Goal: Task Accomplishment & Management: Use online tool/utility

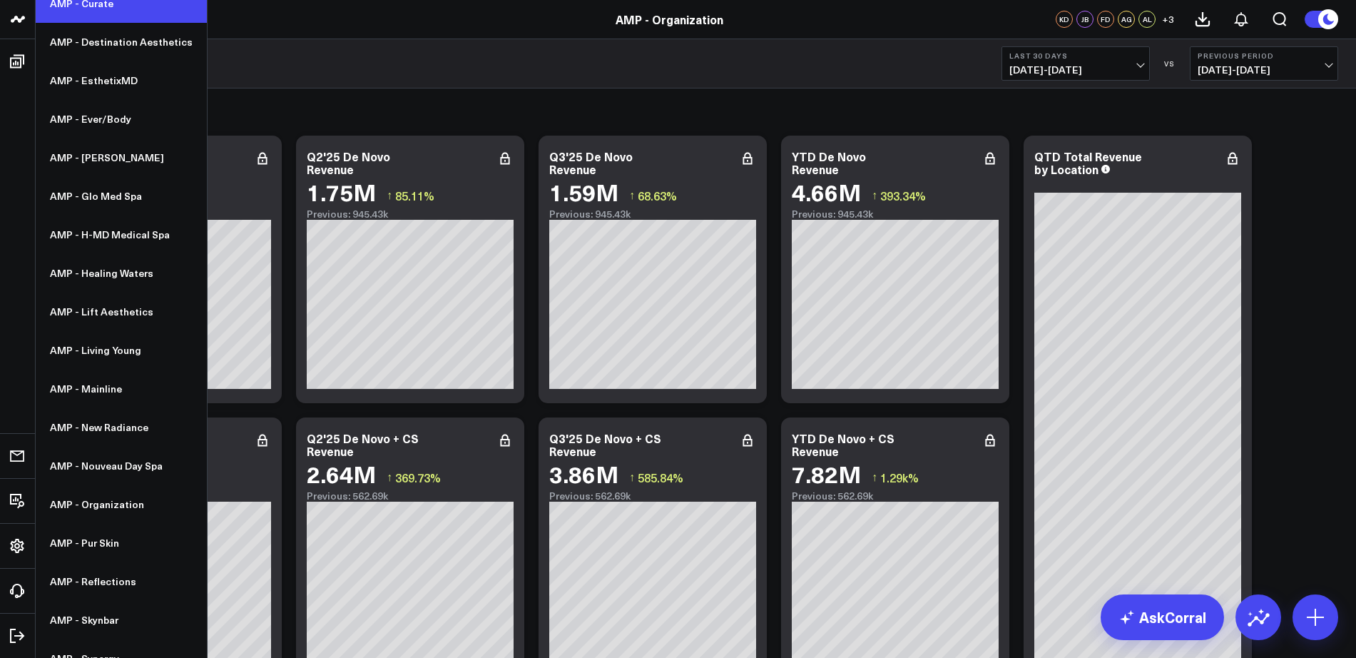
scroll to position [299, 0]
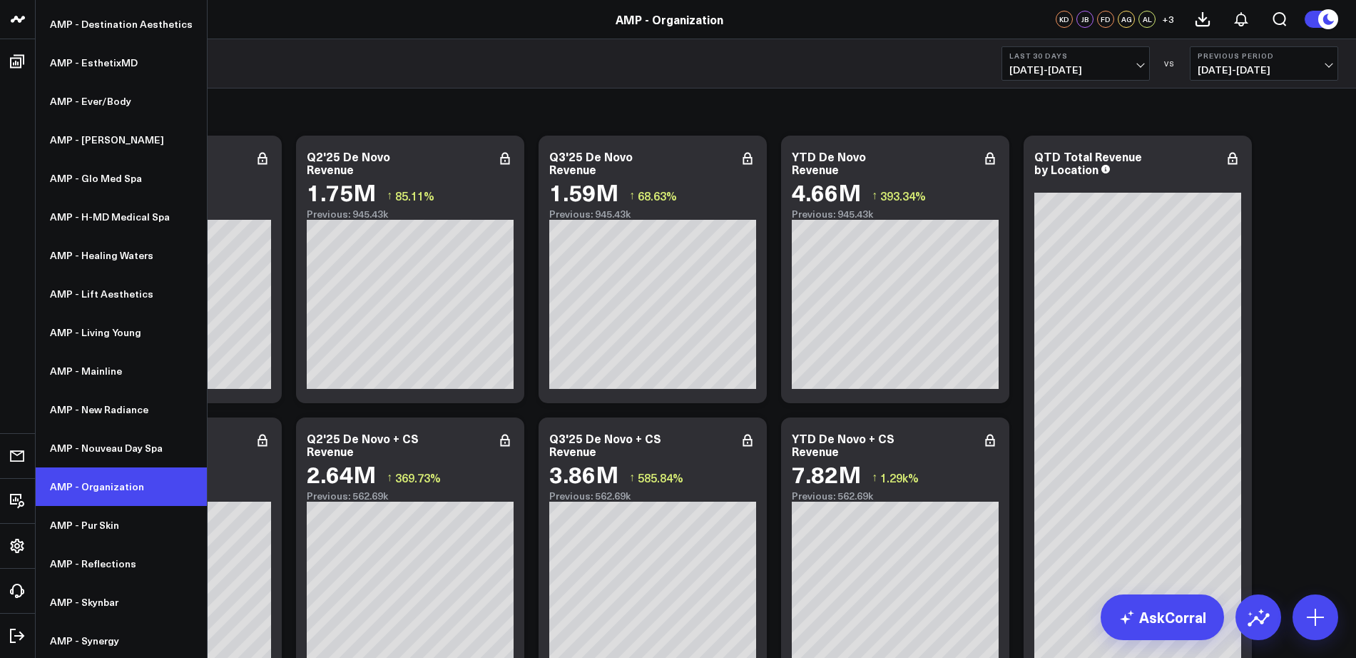
click at [97, 491] on link "AMP - Organization" at bounding box center [121, 486] width 171 height 39
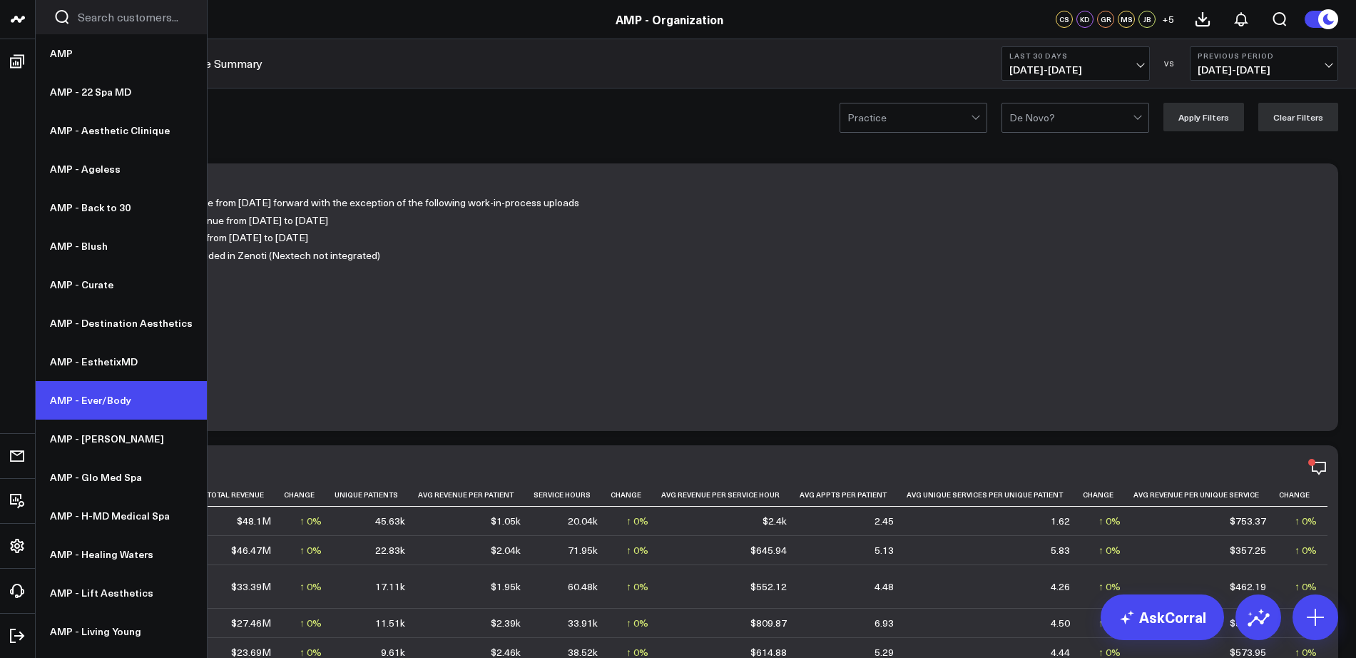
click at [112, 394] on link "AMP - Ever/Body" at bounding box center [121, 400] width 171 height 39
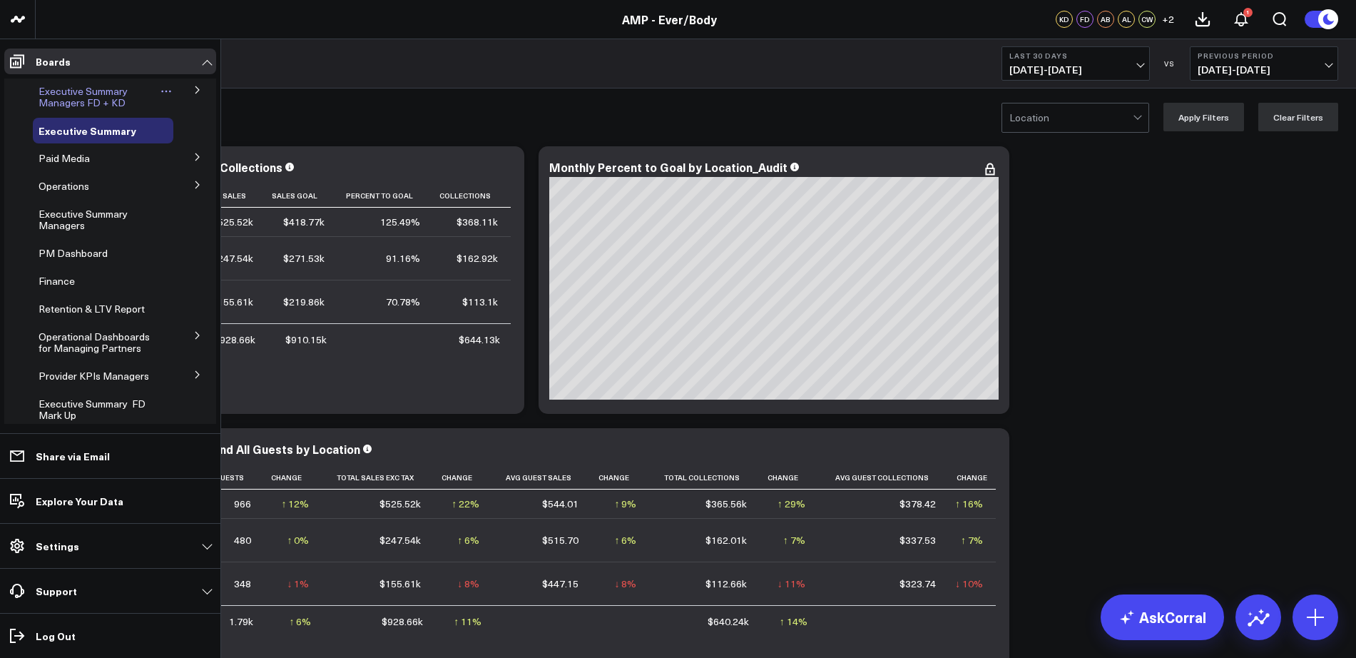
click at [85, 104] on span "Executive Summary Managers FD + KD" at bounding box center [83, 96] width 89 height 25
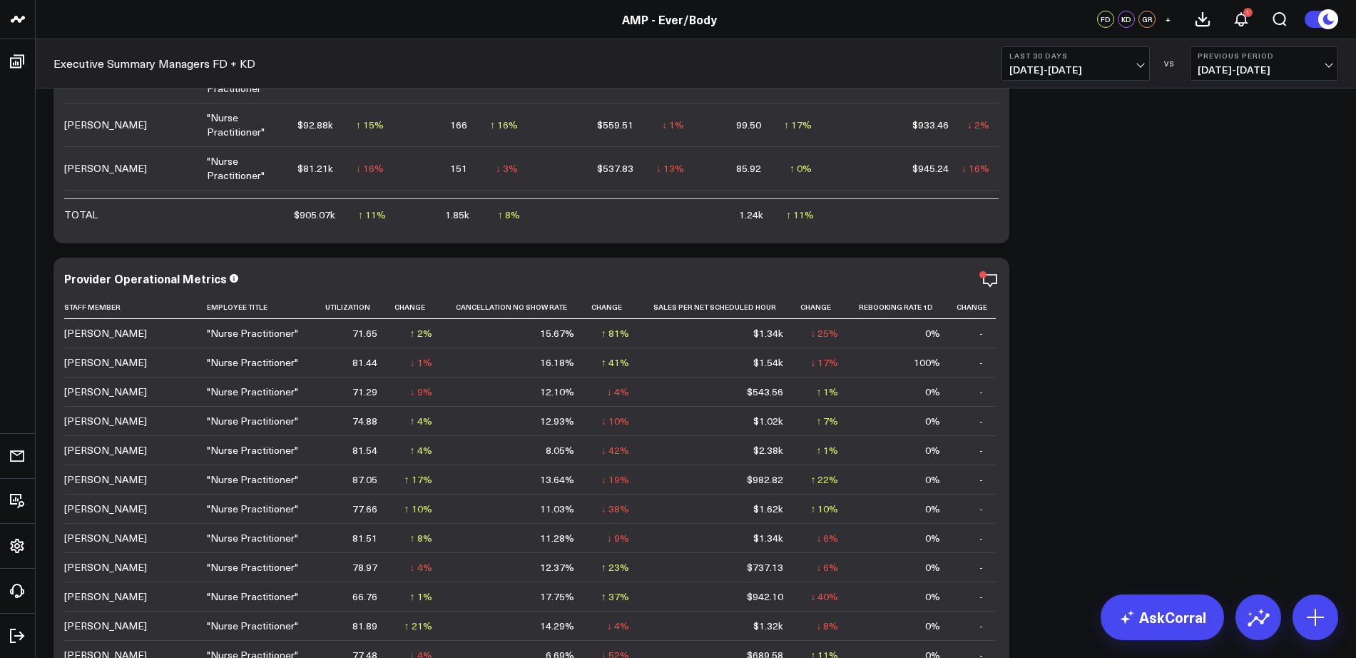
scroll to position [2622, 0]
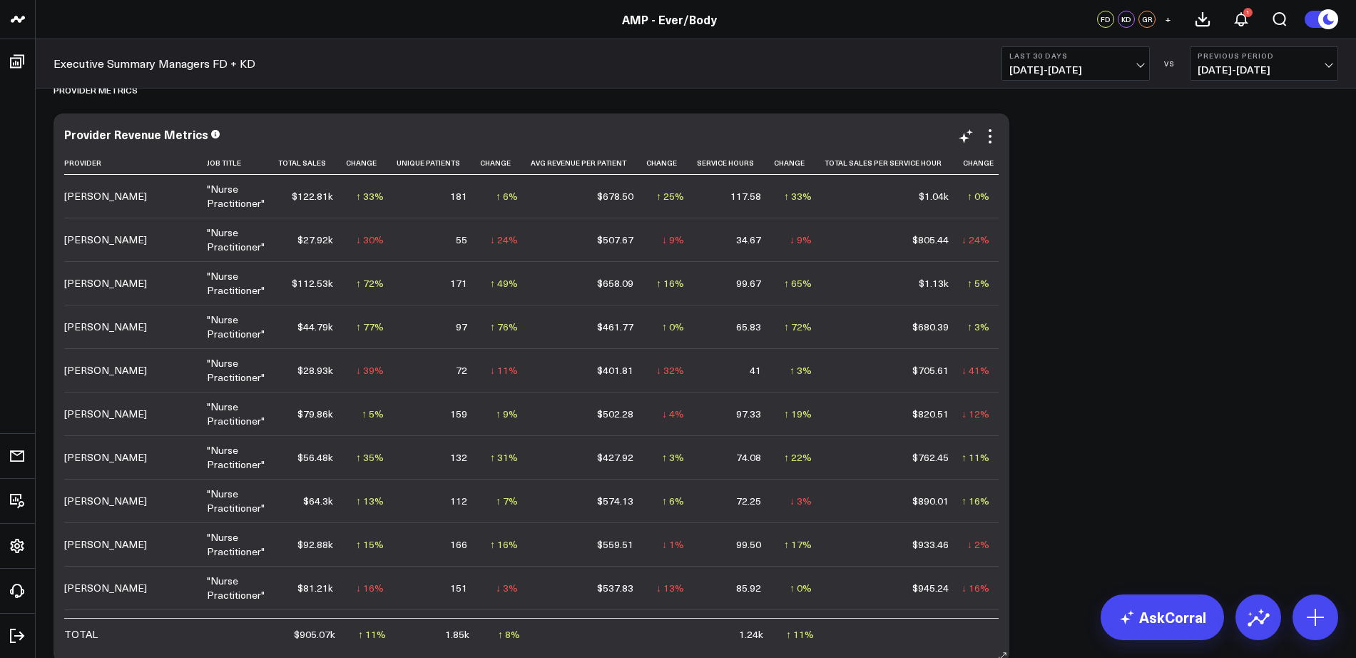
scroll to position [2141, 0]
click at [326, 166] on icon at bounding box center [331, 164] width 11 height 9
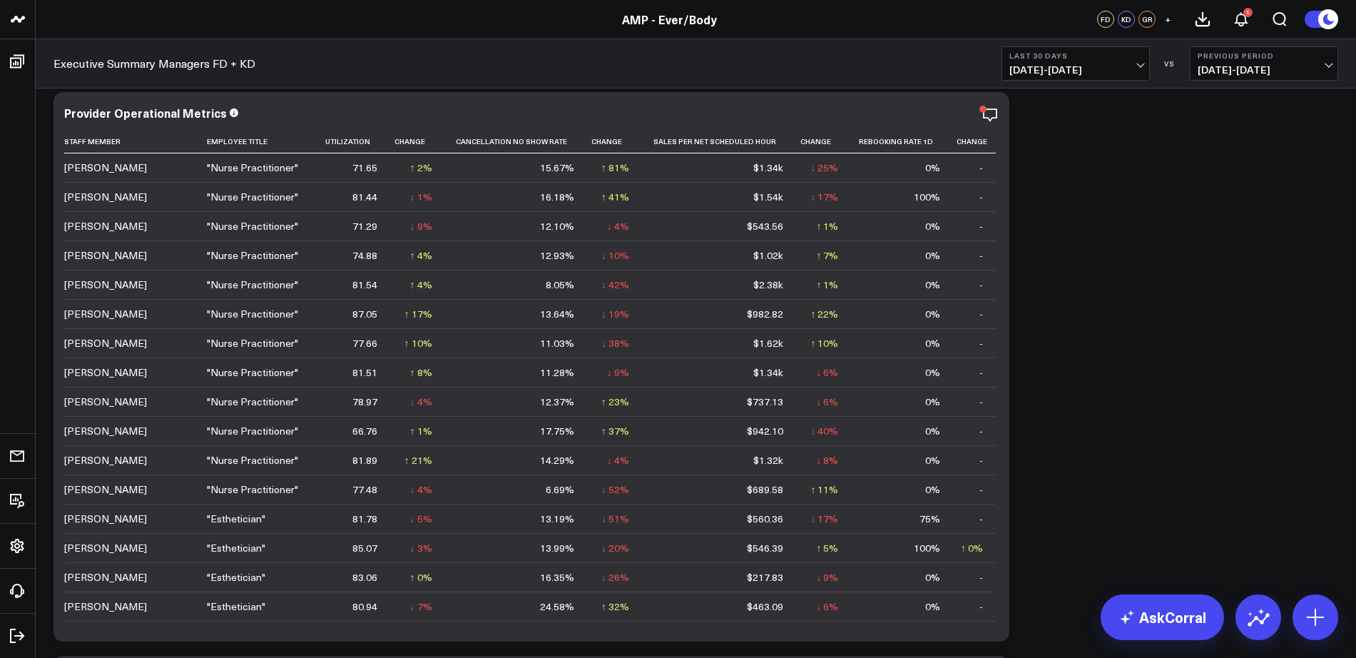
scroll to position [2728, 0]
click at [835, 141] on icon at bounding box center [836, 140] width 11 height 9
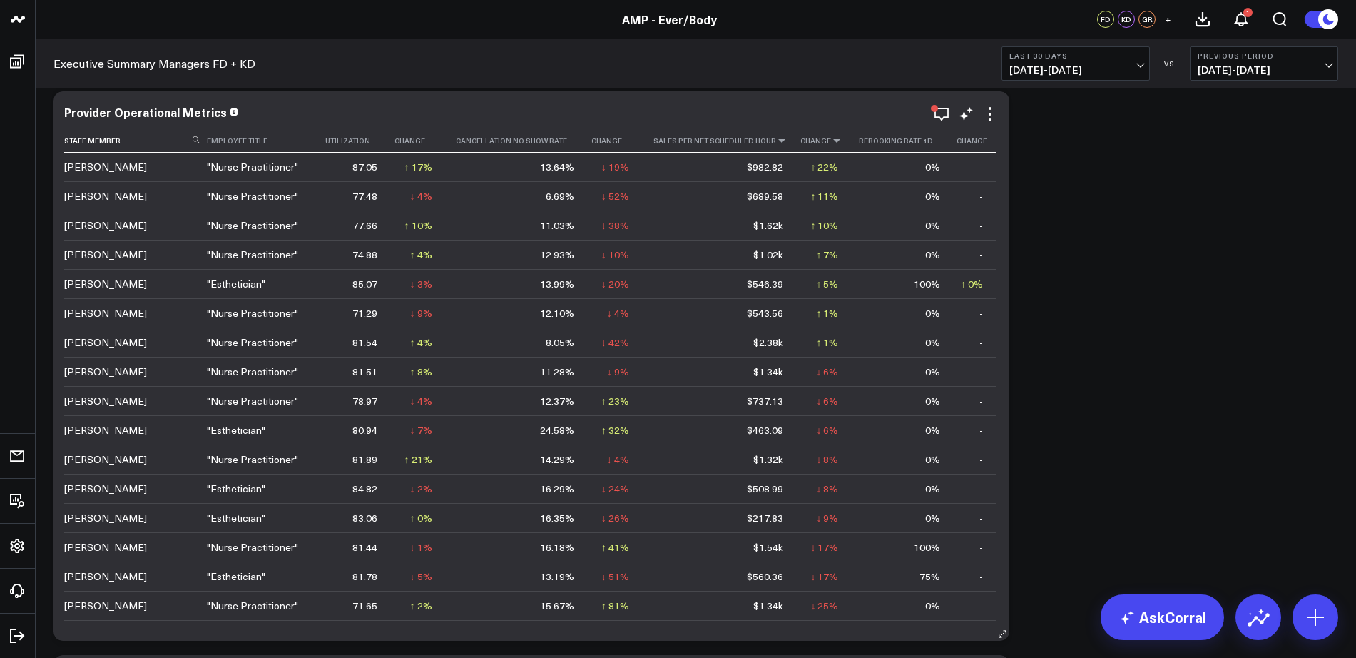
click at [778, 141] on icon at bounding box center [781, 140] width 11 height 9
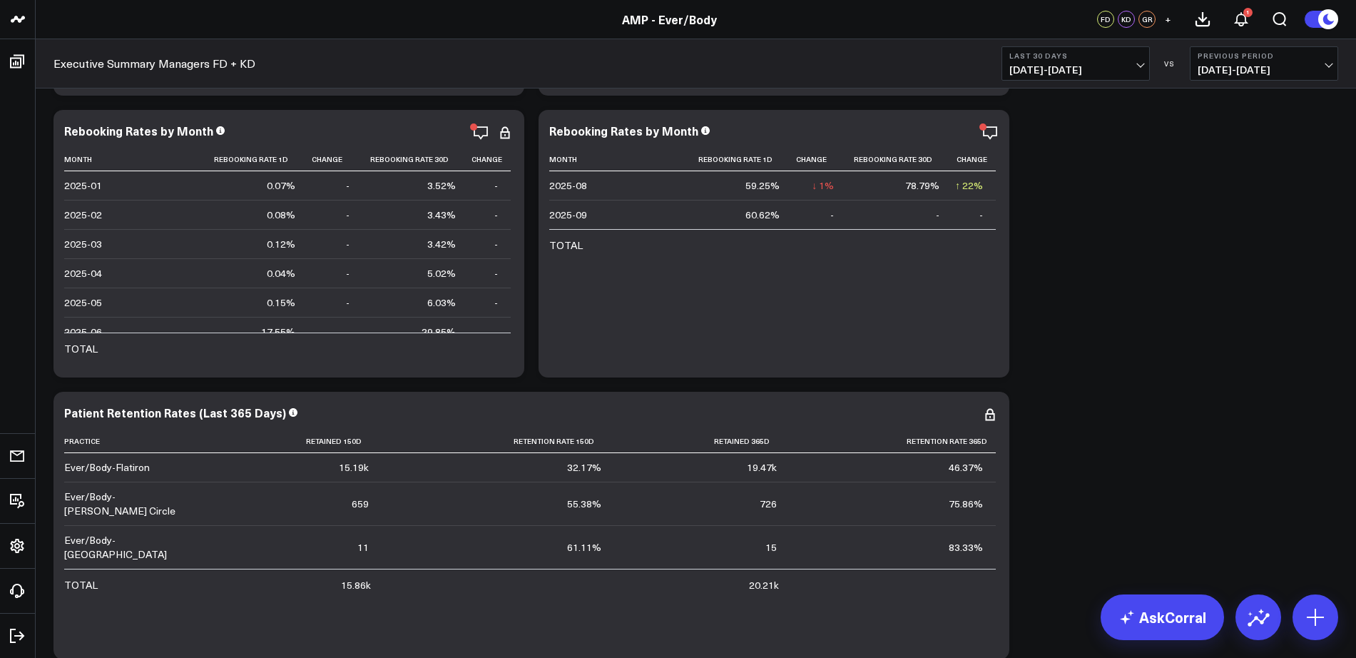
scroll to position [5327, 0]
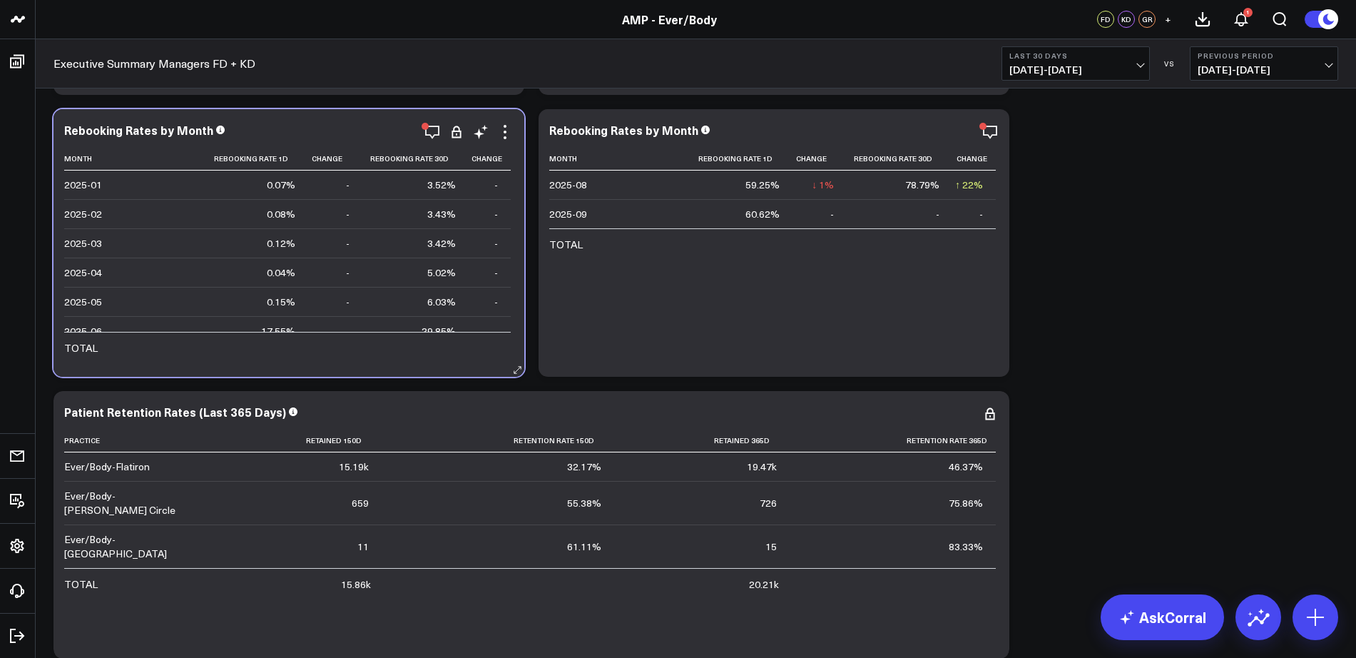
click at [332, 312] on td "-" at bounding box center [335, 301] width 54 height 29
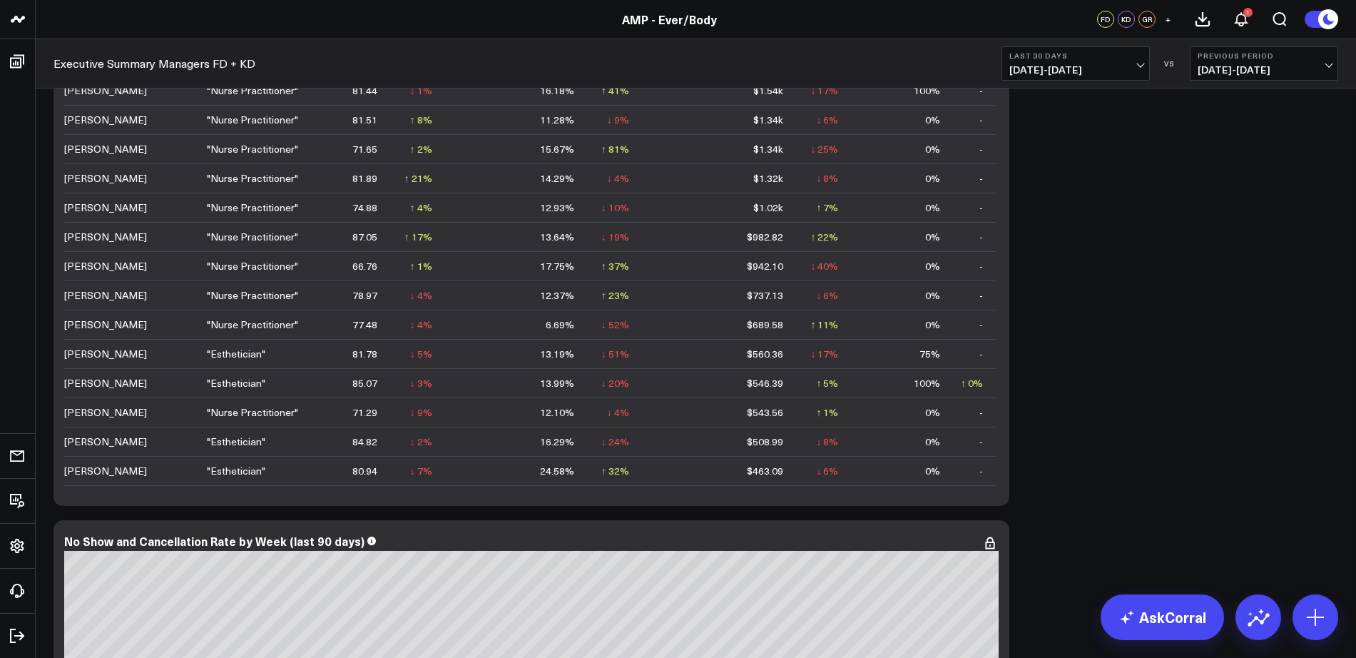
scroll to position [2777, 0]
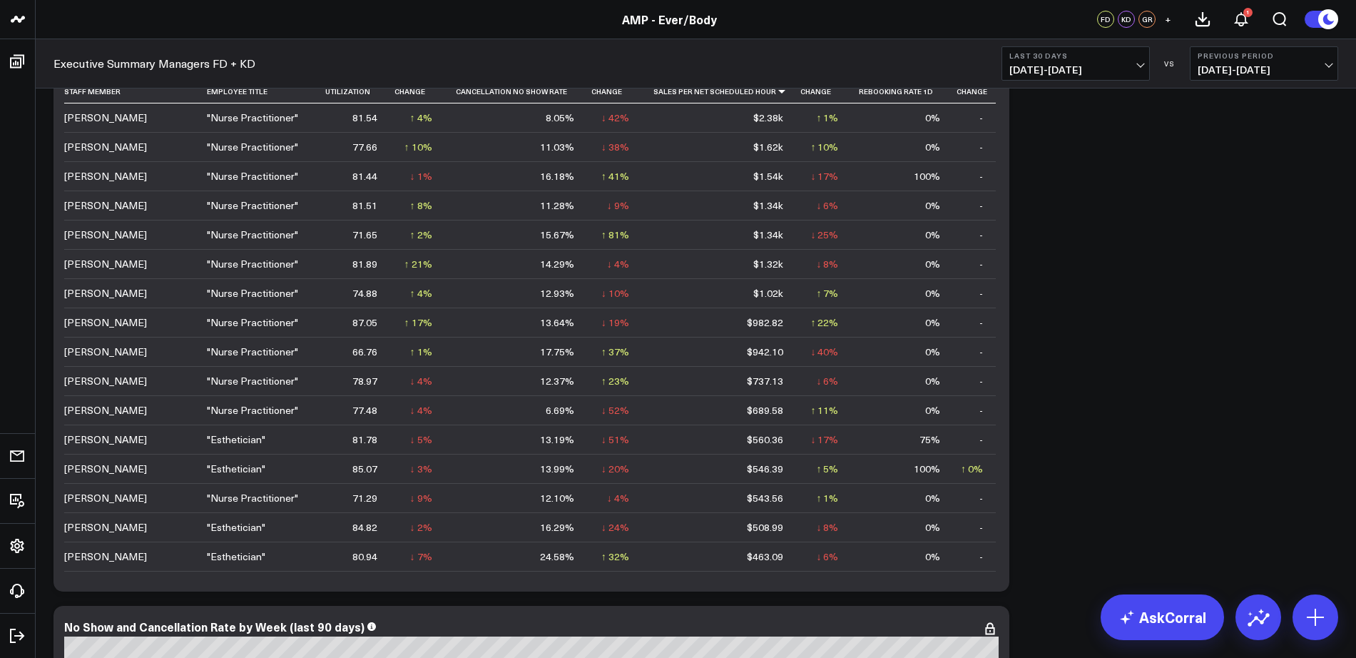
drag, startPoint x: 1095, startPoint y: 352, endPoint x: 1102, endPoint y: 479, distance: 127.2
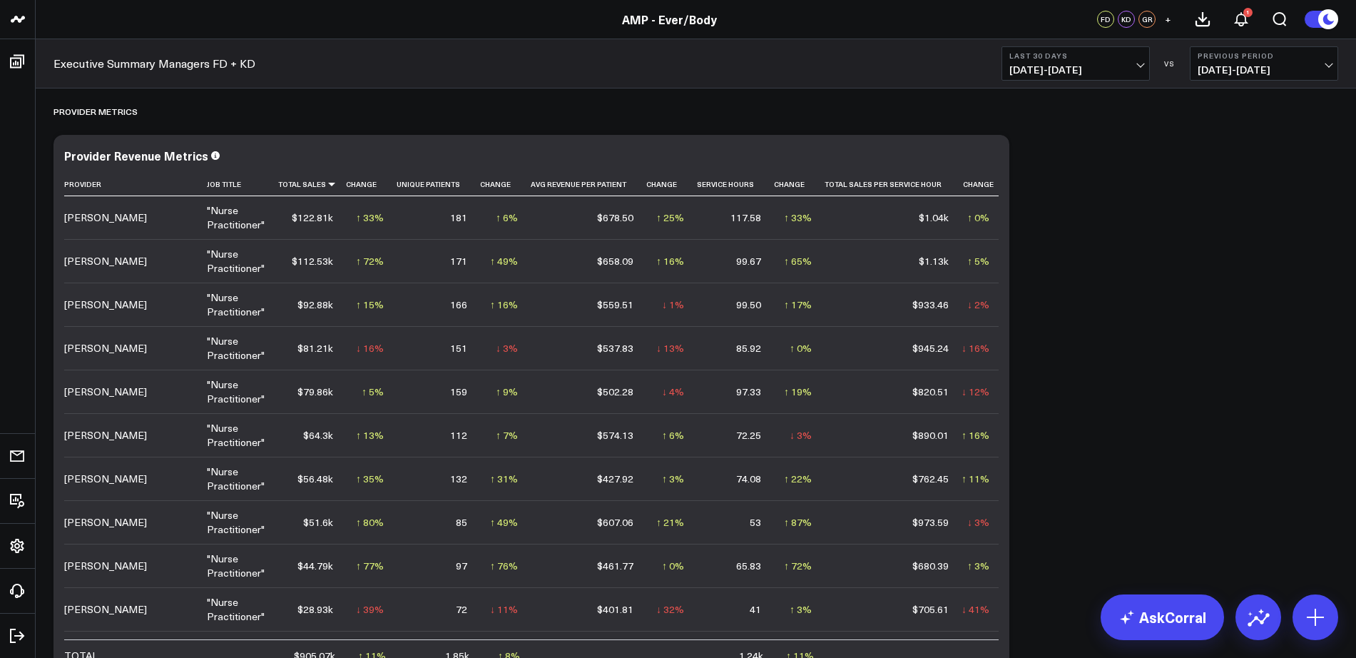
scroll to position [2153, 0]
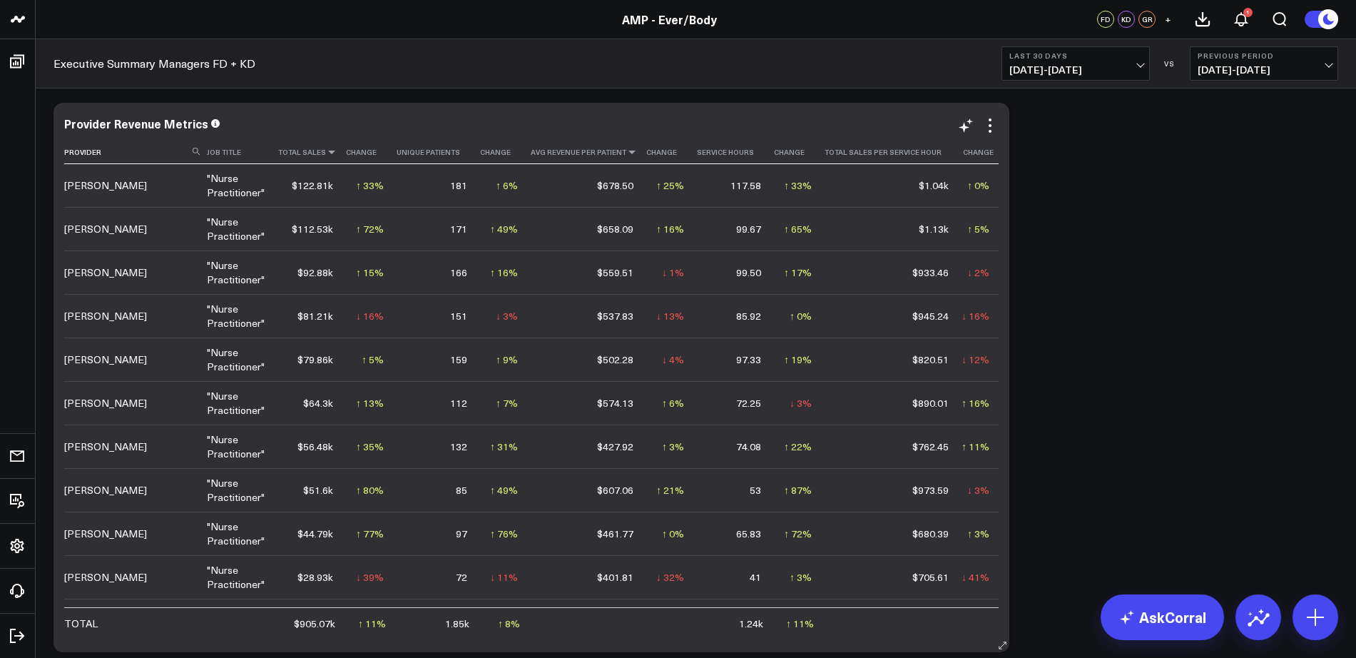
click at [626, 153] on icon at bounding box center [631, 152] width 11 height 9
click at [678, 154] on icon at bounding box center [682, 152] width 11 height 9
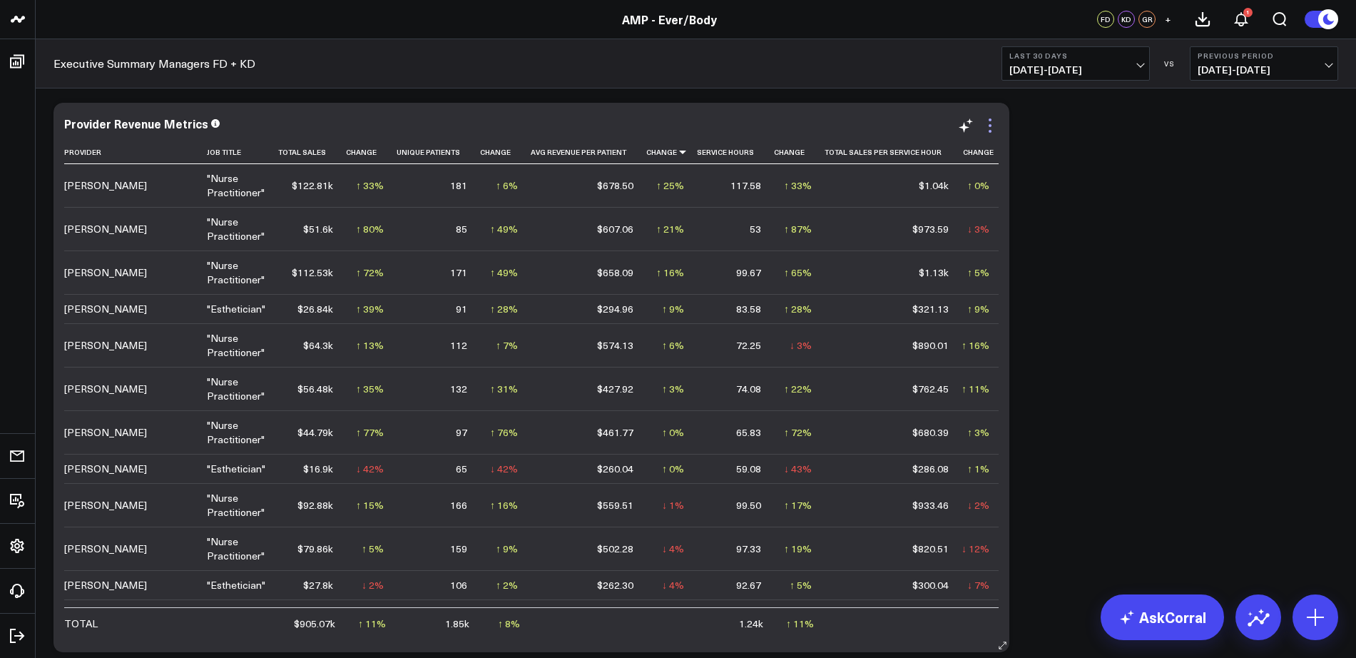
click at [988, 126] on icon at bounding box center [990, 125] width 17 height 17
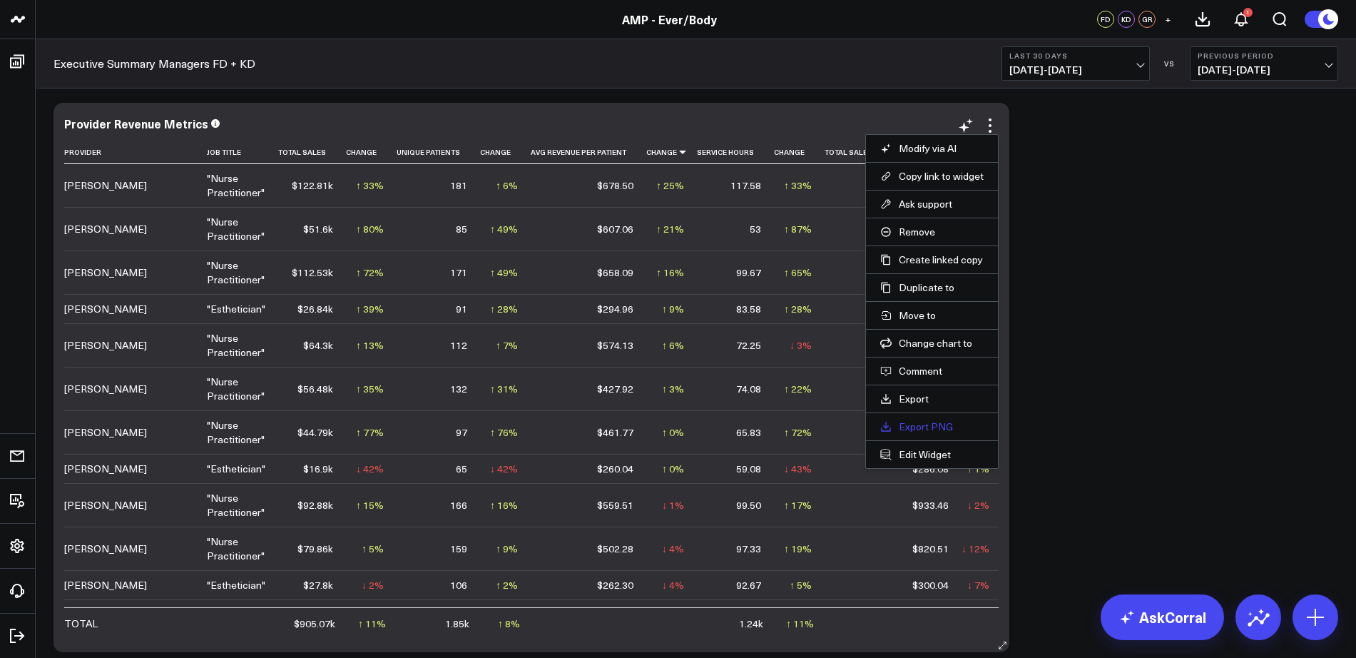
click at [938, 429] on link "Export PNG" at bounding box center [931, 426] width 103 height 13
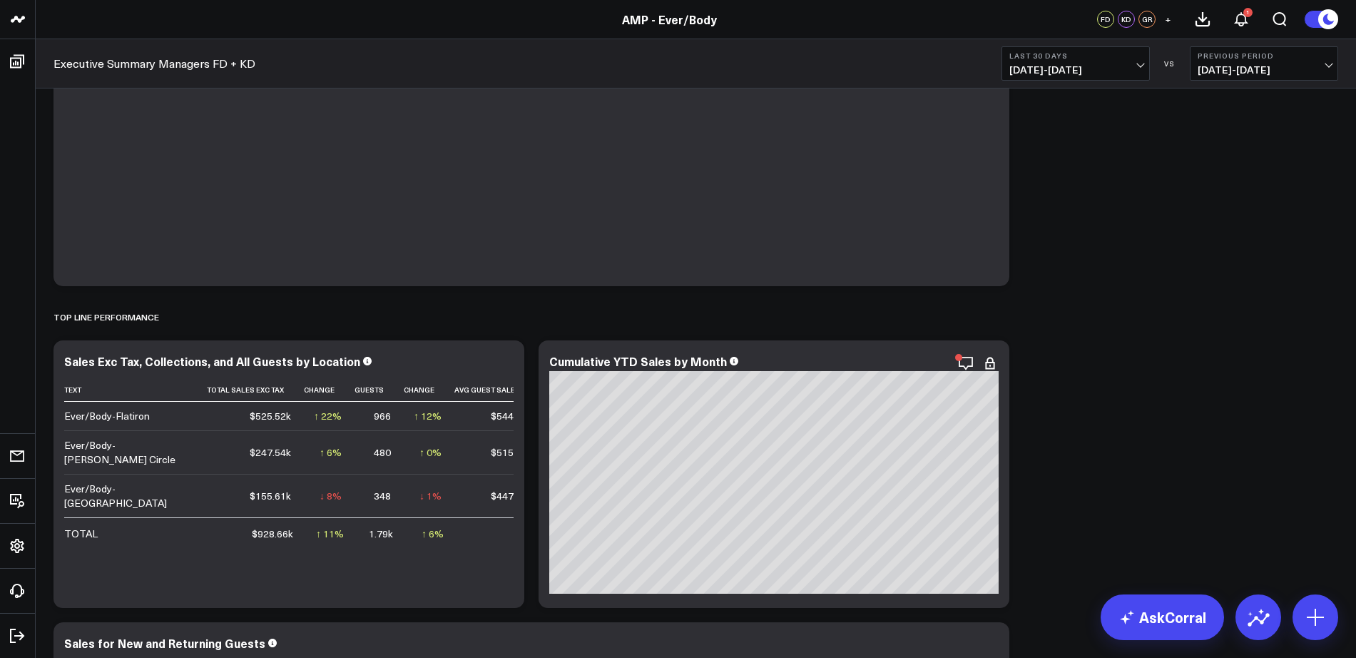
scroll to position [0, 0]
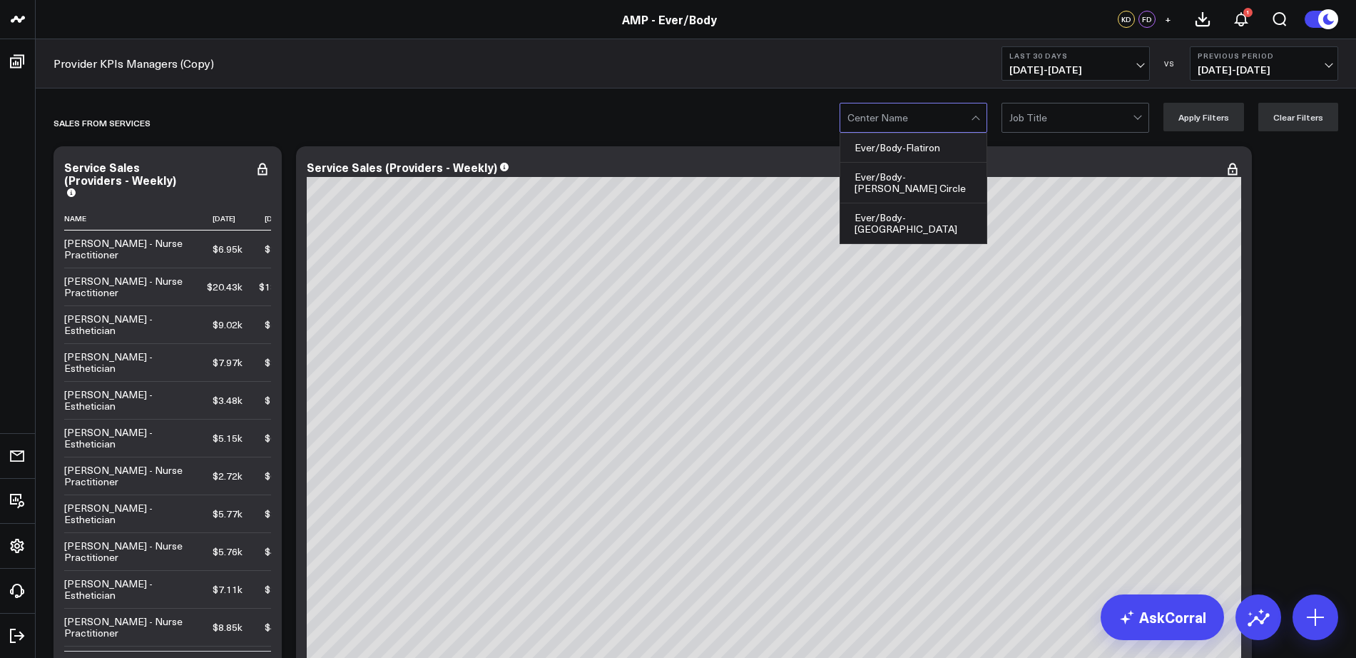
click at [957, 122] on div at bounding box center [909, 117] width 123 height 29
click at [952, 171] on div "Ever/Body-[PERSON_NAME] Circle" at bounding box center [913, 183] width 146 height 41
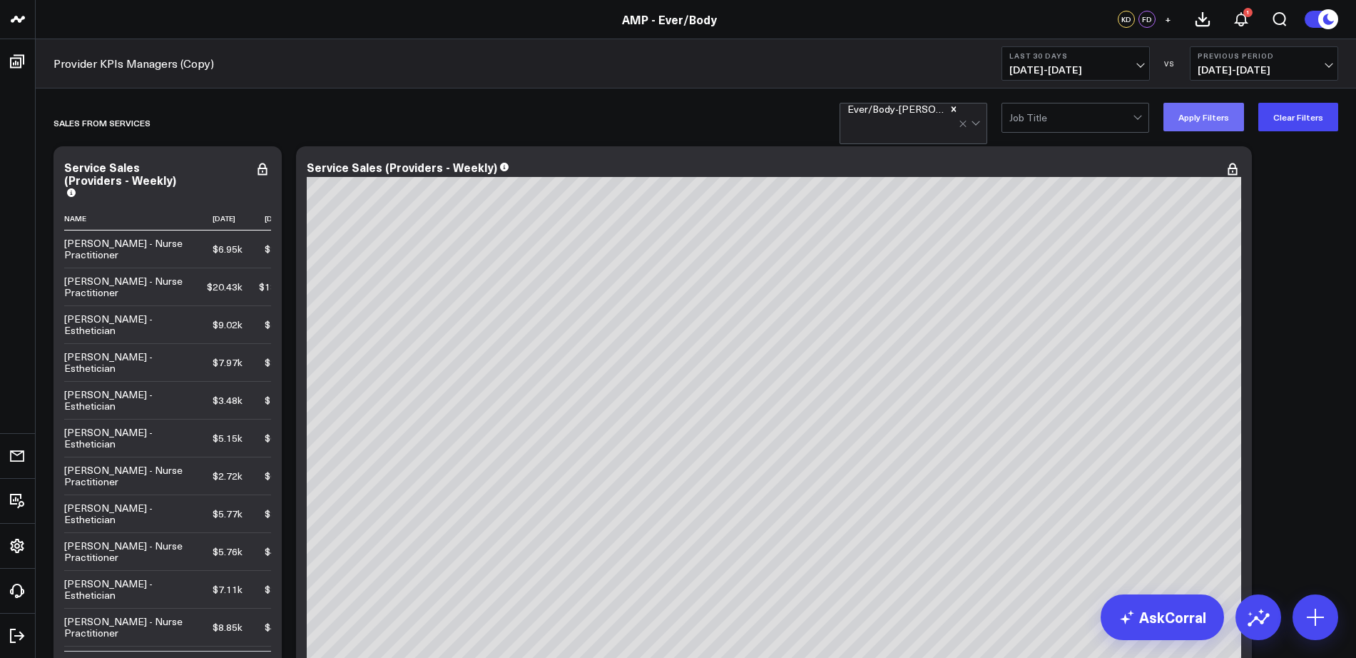
click at [1220, 123] on button "Apply Filters" at bounding box center [1204, 117] width 81 height 29
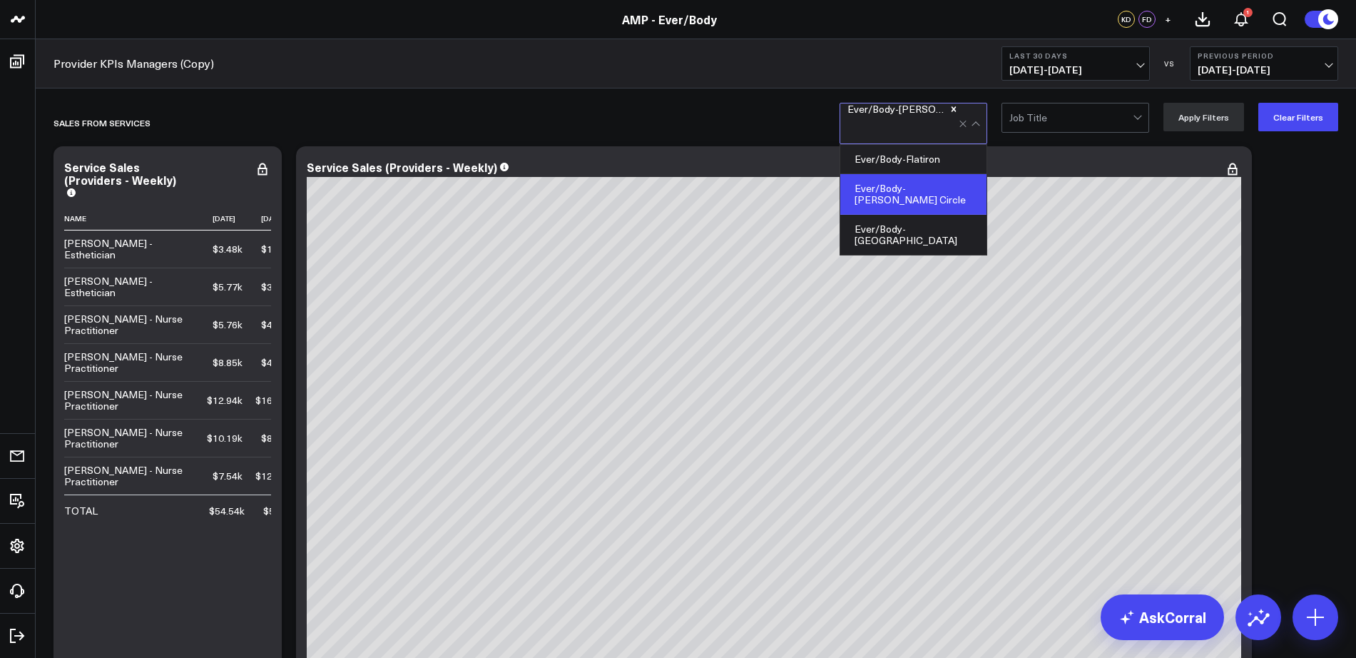
click at [950, 129] on div at bounding box center [903, 129] width 111 height 29
click at [895, 168] on div "Ever/Body-Flatiron" at bounding box center [913, 159] width 146 height 29
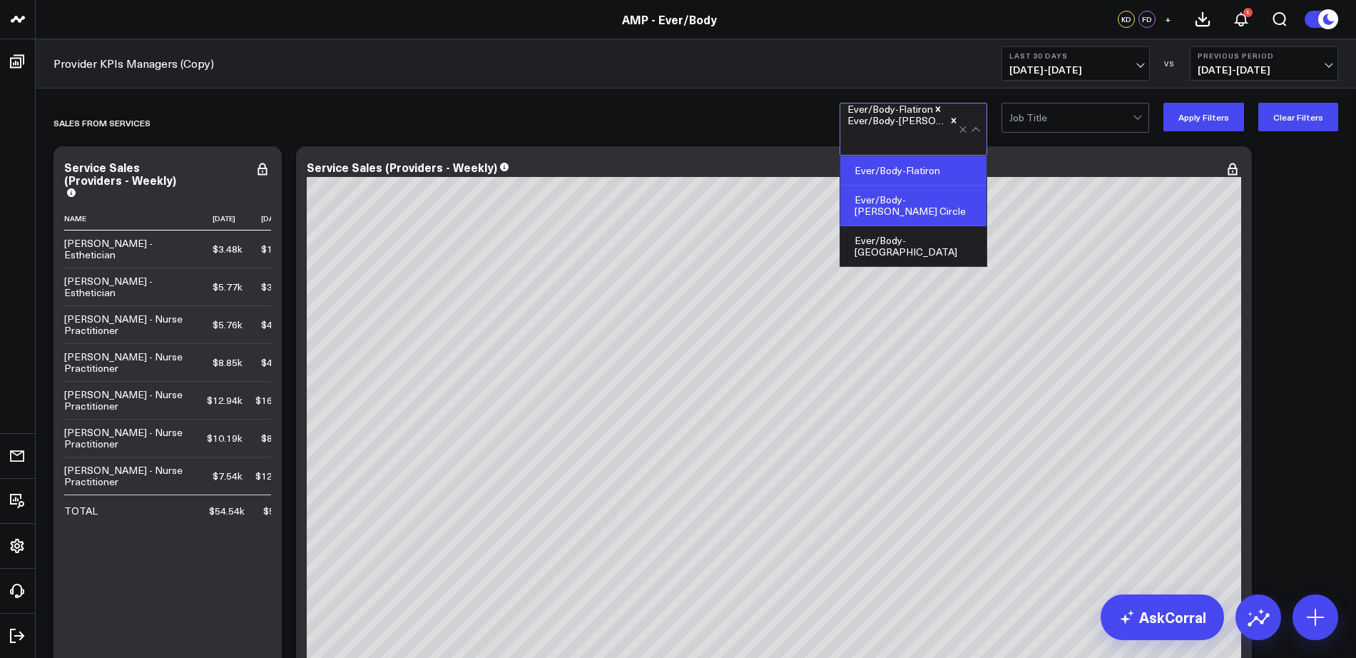
click at [922, 198] on div "Ever/Body-Logan Circle" at bounding box center [913, 205] width 146 height 41
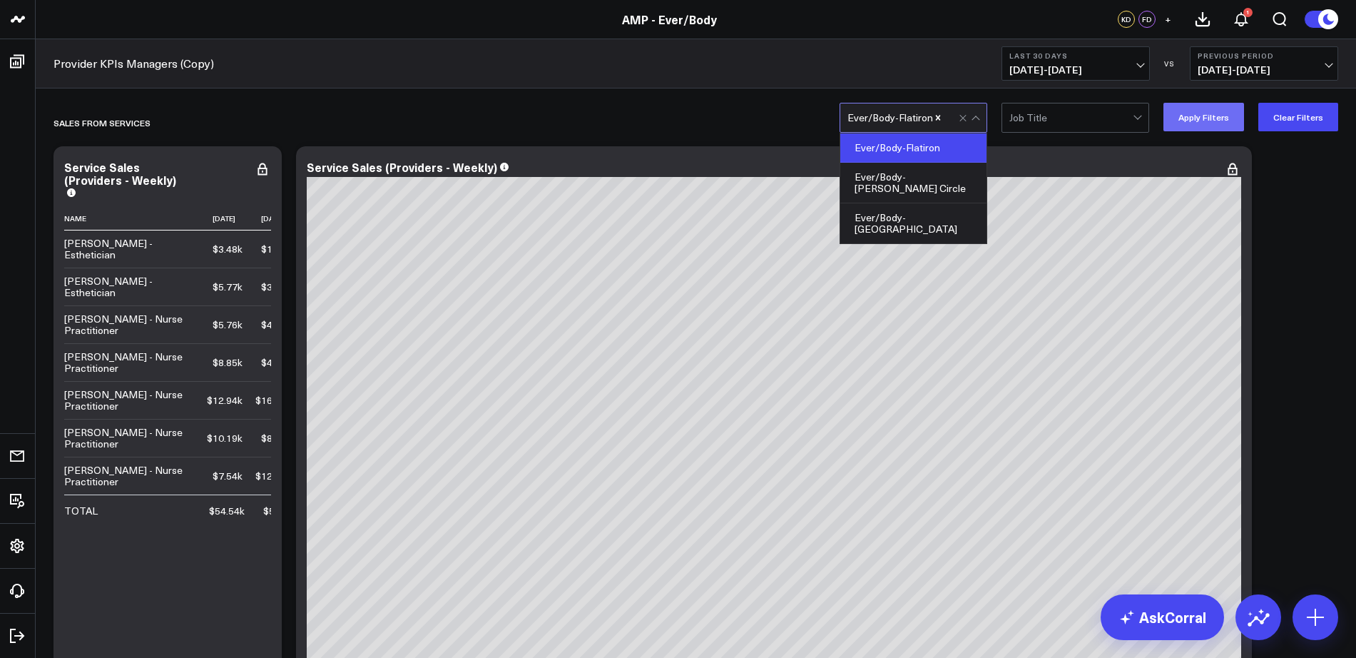
click at [1206, 111] on button "Apply Filters" at bounding box center [1204, 117] width 81 height 29
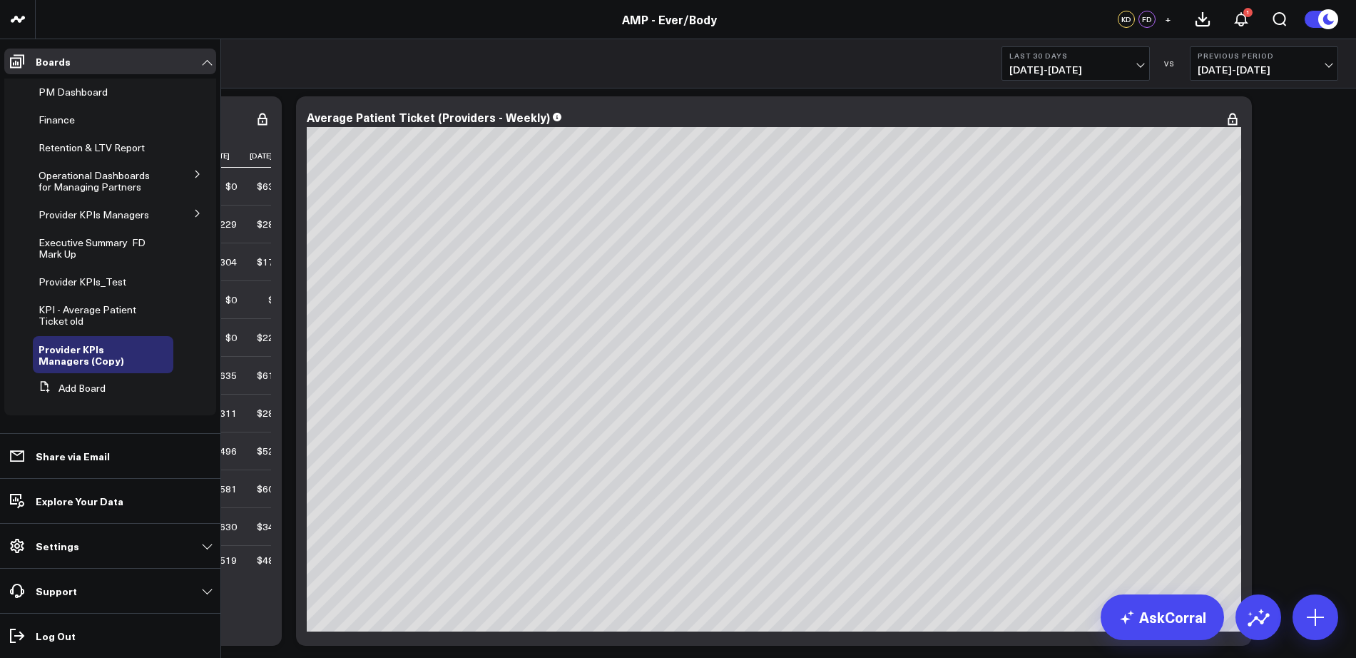
scroll to position [168, 0]
click at [193, 209] on icon at bounding box center [197, 213] width 9 height 9
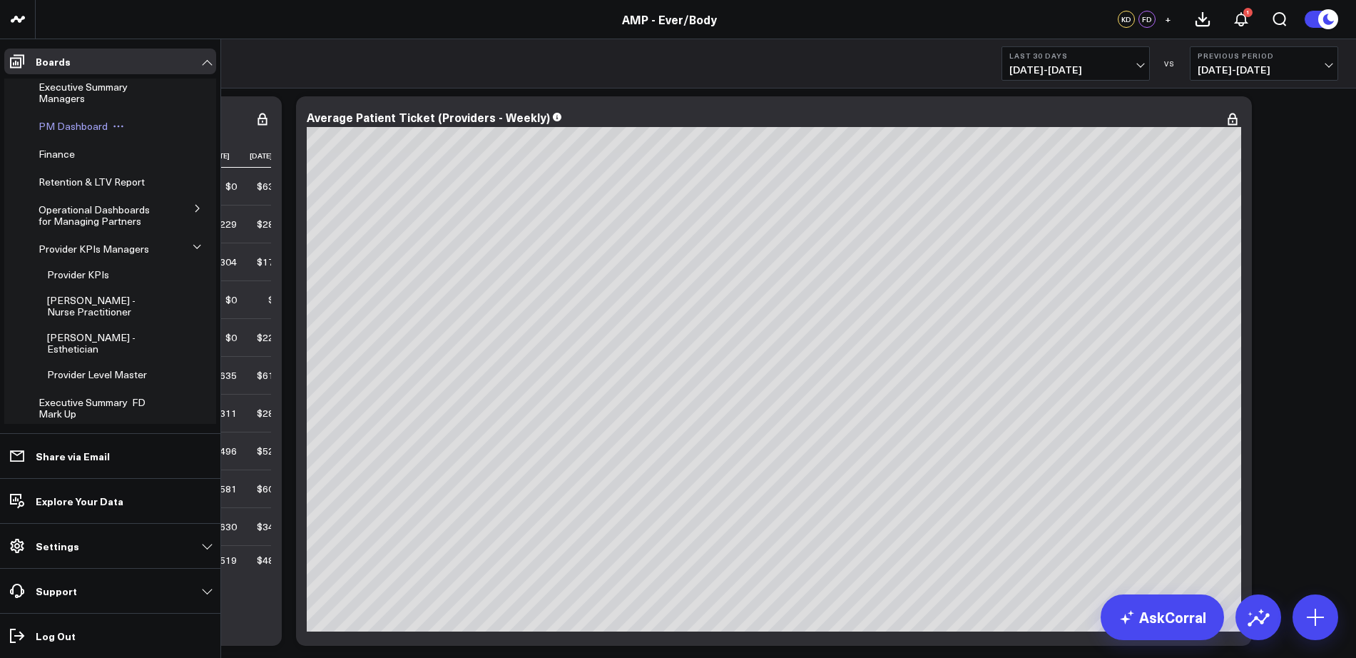
scroll to position [148, 0]
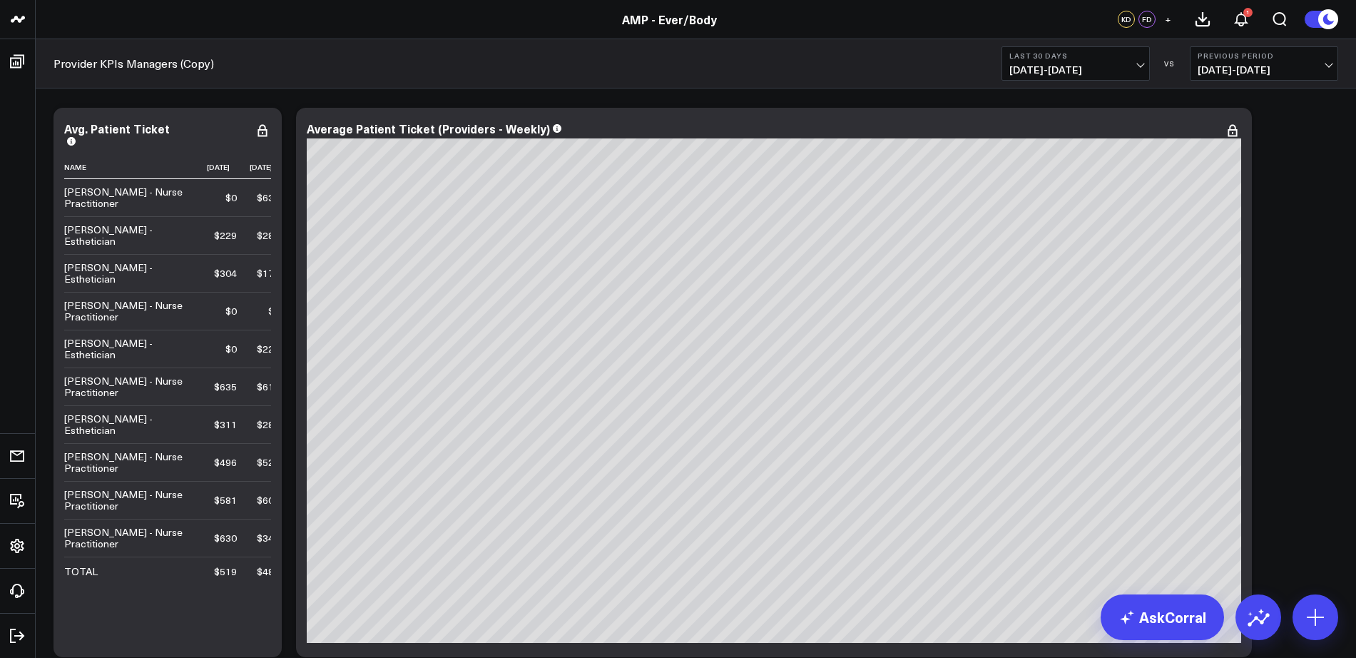
scroll to position [925, 0]
click at [1236, 130] on icon at bounding box center [1232, 129] width 17 height 17
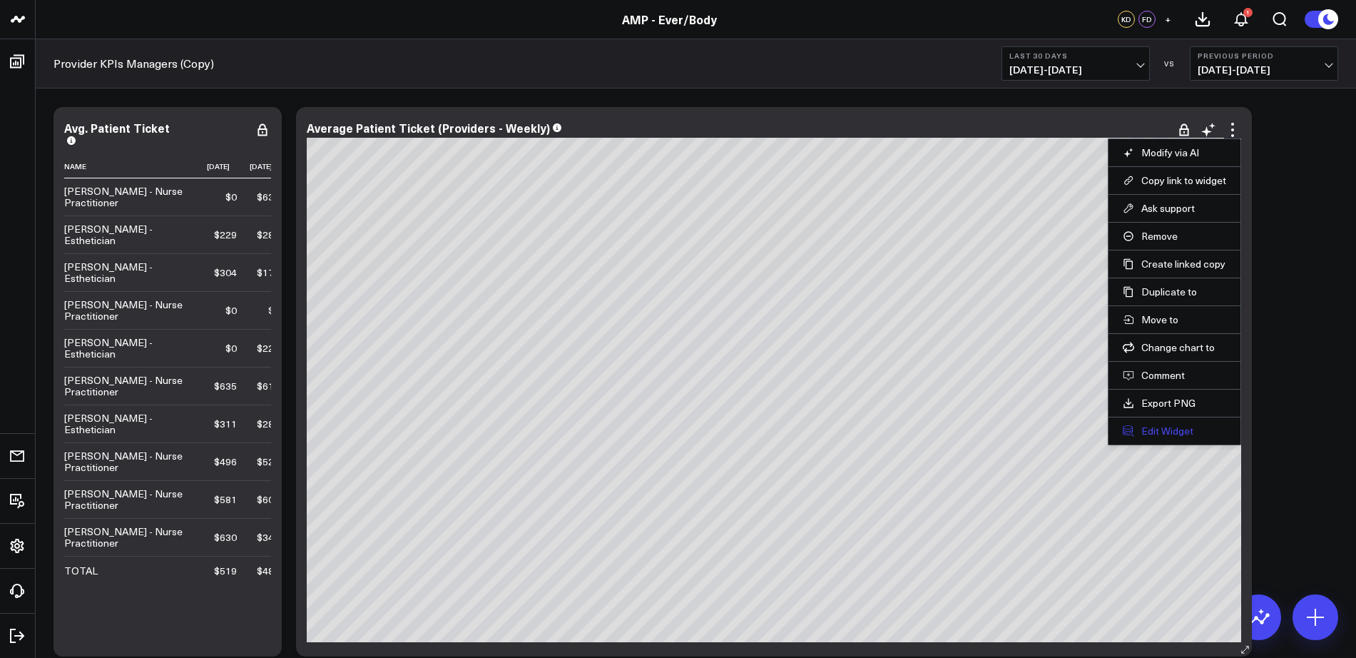
click at [1155, 428] on button "Edit Widget" at bounding box center [1174, 431] width 103 height 13
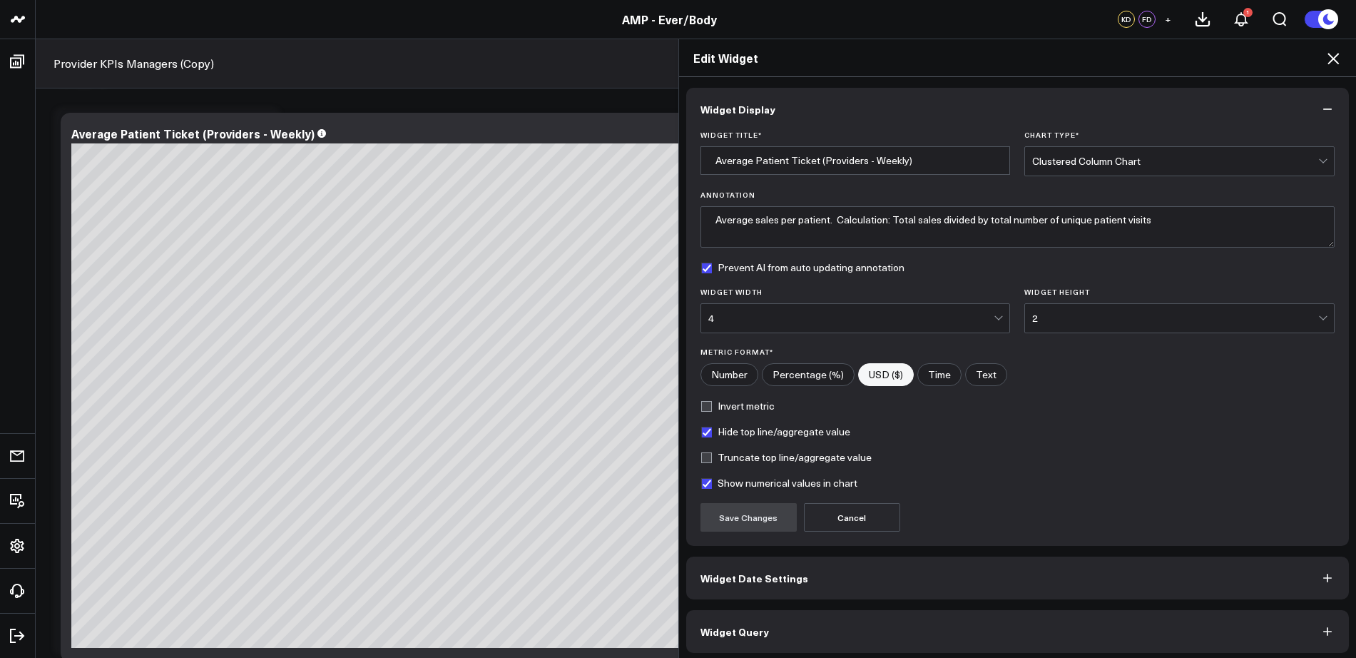
click at [798, 586] on button "Widget Date Settings" at bounding box center [1018, 577] width 664 height 43
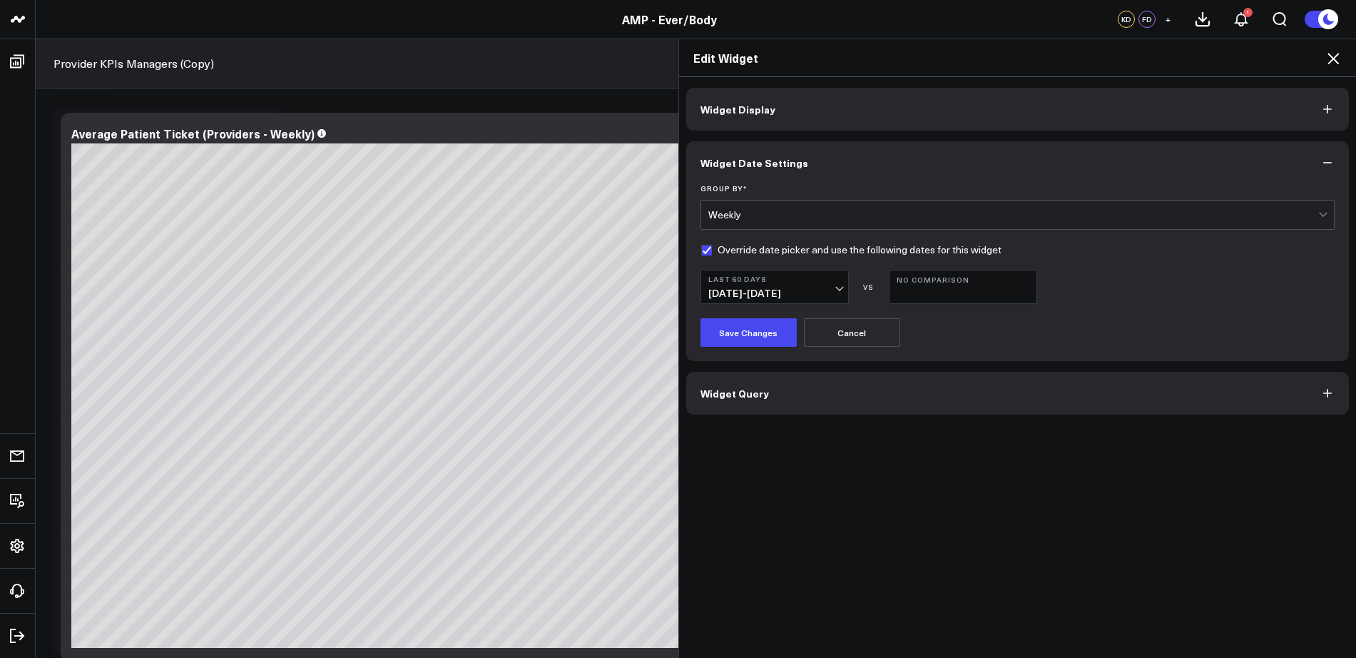
click at [1338, 65] on icon at bounding box center [1333, 58] width 17 height 17
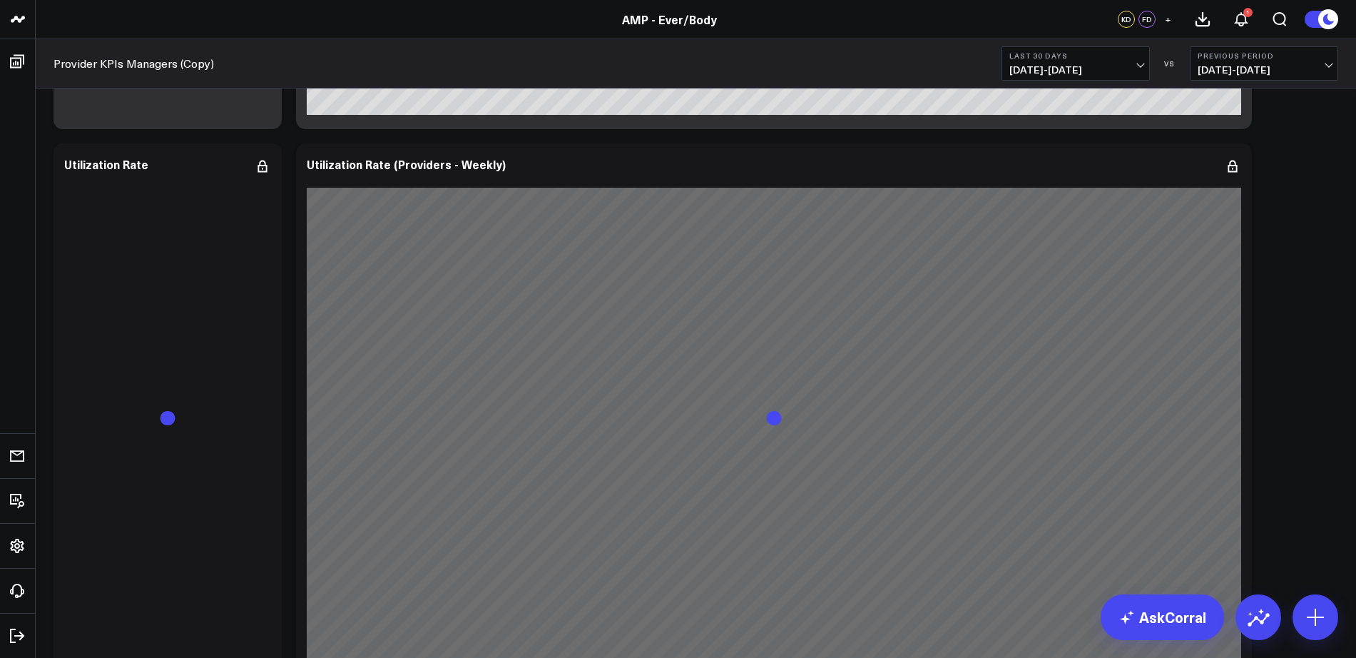
scroll to position [1472, 0]
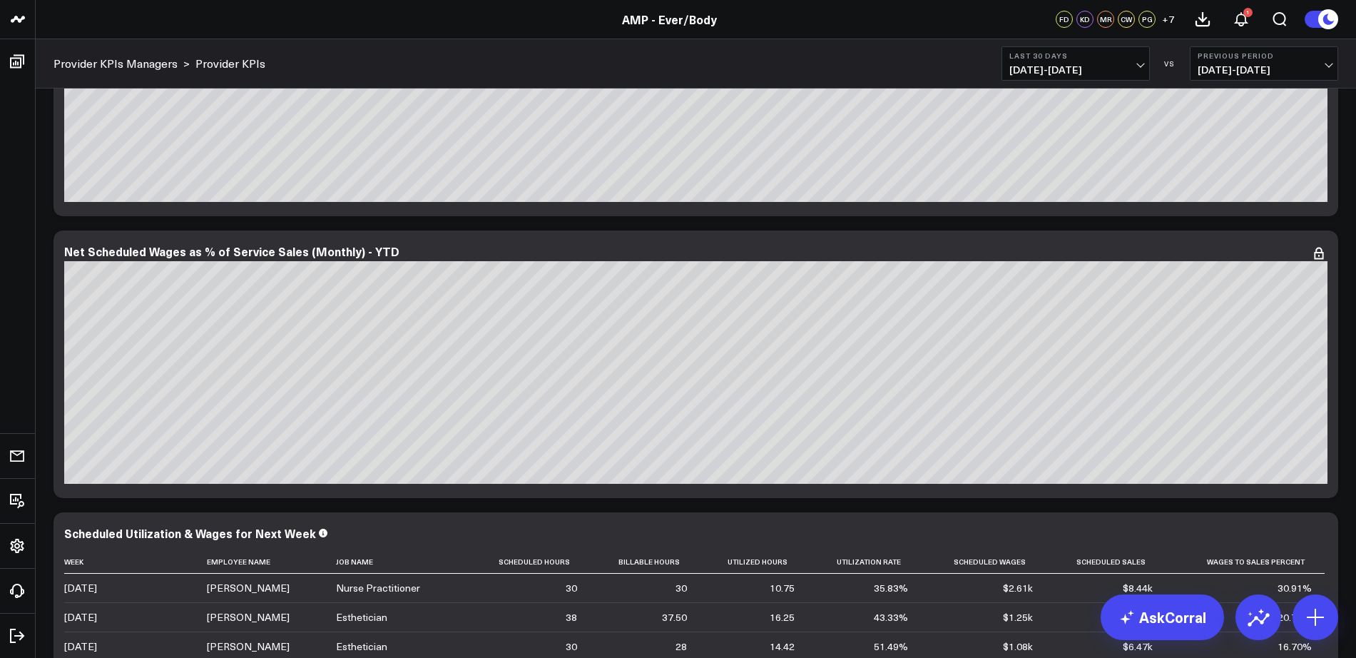
scroll to position [2870, 0]
